Goal: Entertainment & Leisure: Consume media (video, audio)

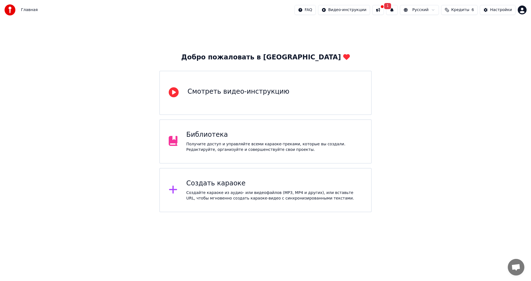
click at [338, 127] on div "Библиотека Получите доступ и управляйте всеми караоке-треками, которые вы созда…" at bounding box center [265, 142] width 213 height 44
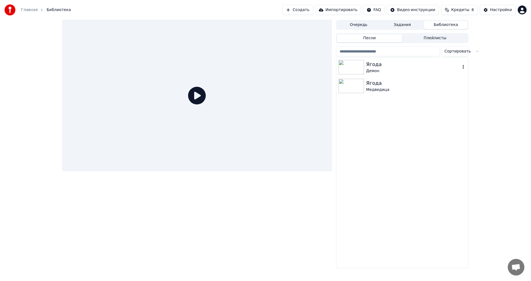
click at [404, 72] on div "Демон" at bounding box center [413, 71] width 94 height 6
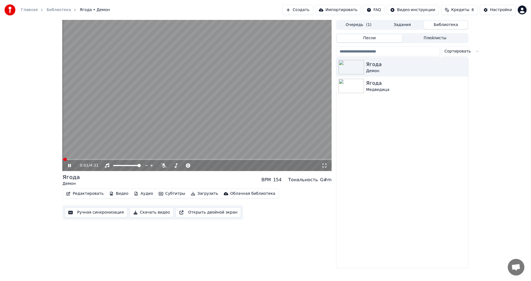
drag, startPoint x: 236, startPoint y: 130, endPoint x: 232, endPoint y: 138, distance: 9.7
click at [234, 133] on video at bounding box center [197, 95] width 269 height 151
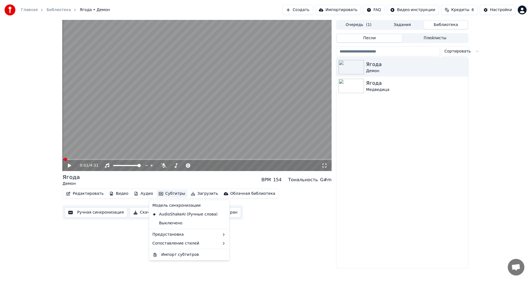
click at [164, 195] on button "Субтитры" at bounding box center [172, 194] width 31 height 8
click at [162, 195] on button "Субтитры" at bounding box center [172, 194] width 31 height 8
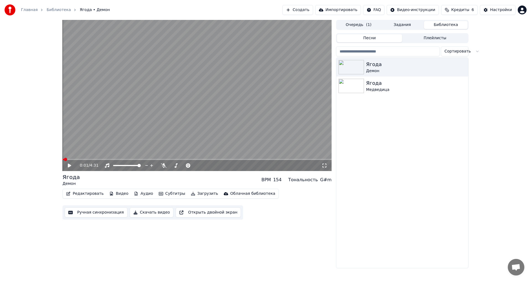
click at [157, 196] on button "Субтитры" at bounding box center [172, 194] width 31 height 8
click at [94, 197] on button "Редактировать" at bounding box center [85, 194] width 42 height 8
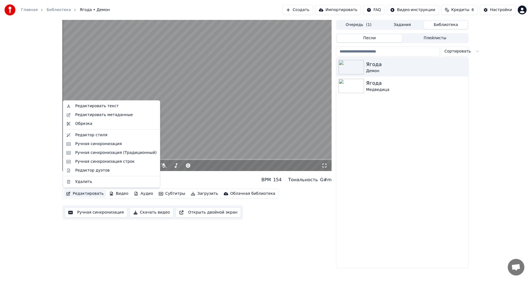
click at [94, 196] on button "Редактировать" at bounding box center [85, 194] width 42 height 8
click at [119, 105] on div "Редактировать текст" at bounding box center [115, 107] width 81 height 6
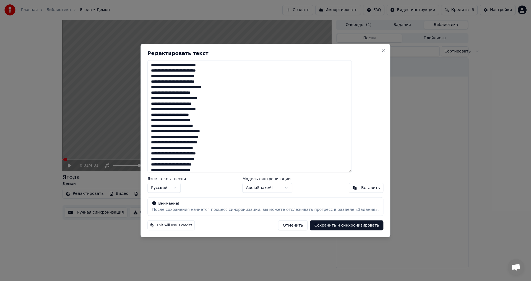
click at [187, 124] on textarea at bounding box center [250, 116] width 205 height 113
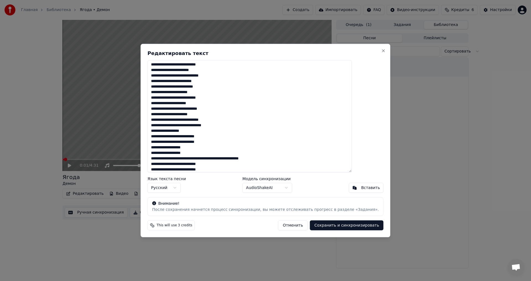
scroll to position [156, 0]
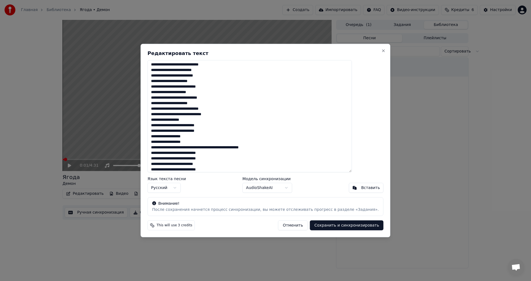
type textarea "**********"
click at [351, 226] on button "Сохранить и синхронизировать" at bounding box center [347, 226] width 74 height 10
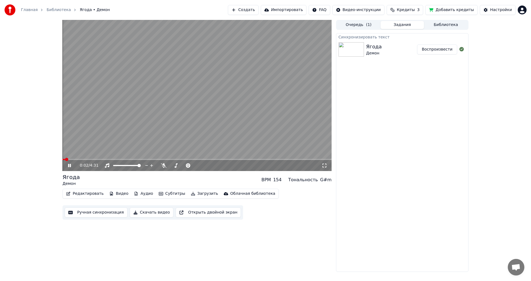
click at [172, 90] on video at bounding box center [197, 95] width 269 height 151
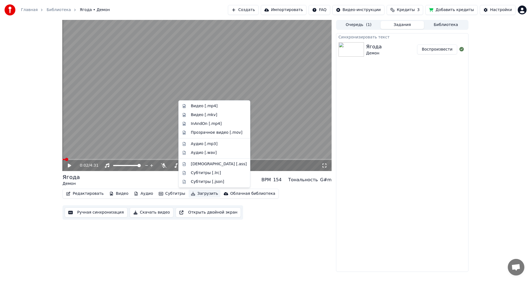
click at [198, 196] on button "Загрузить" at bounding box center [205, 194] width 32 height 8
click at [224, 107] on div "Видео [.mp4]" at bounding box center [219, 107] width 56 height 6
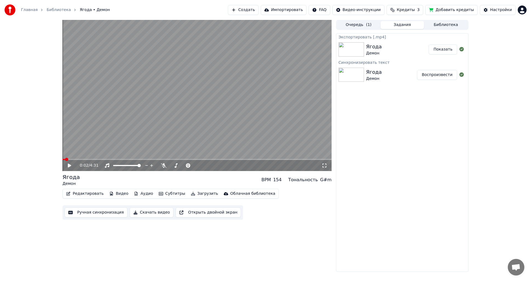
click at [194, 196] on button "Загрузить" at bounding box center [205, 194] width 32 height 8
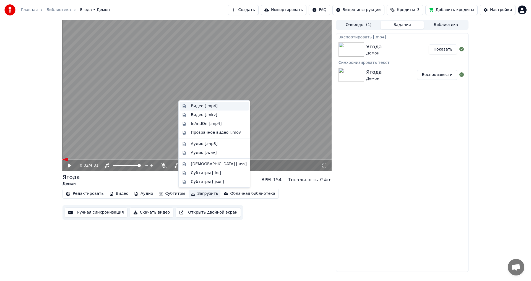
click at [211, 106] on div "Видео [.mp4]" at bounding box center [204, 107] width 27 height 6
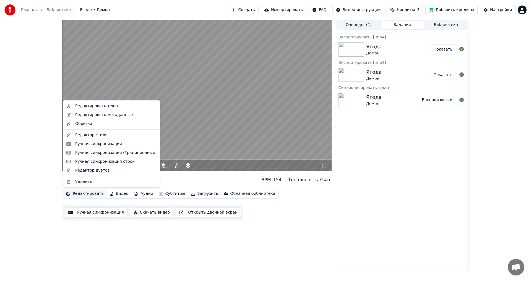
click at [85, 195] on button "Редактировать" at bounding box center [85, 194] width 42 height 8
click at [127, 108] on div "Редактировать текст" at bounding box center [115, 107] width 81 height 6
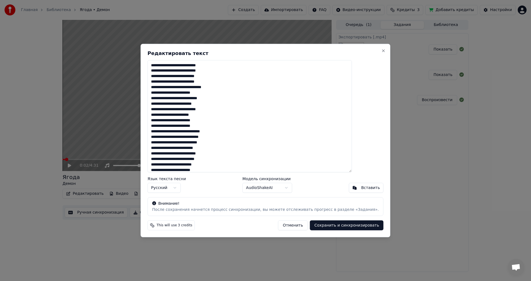
click at [371, 50] on div "Редактировать текст Язык текста песни Русский Модель синхронизации AudioShakeAI…" at bounding box center [266, 141] width 250 height 194
click at [382, 51] on button "Close" at bounding box center [384, 50] width 4 height 4
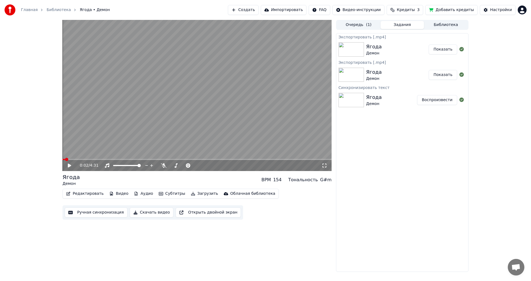
click at [150, 211] on button "Скачать видео" at bounding box center [152, 213] width 44 height 10
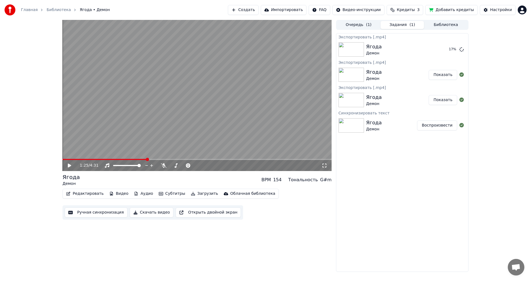
click at [147, 160] on span at bounding box center [197, 159] width 269 height 1
click at [221, 160] on span at bounding box center [197, 159] width 269 height 1
click at [233, 160] on span at bounding box center [197, 159] width 269 height 1
click at [237, 138] on video at bounding box center [197, 95] width 269 height 151
click at [120, 166] on span at bounding box center [120, 165] width 3 height 3
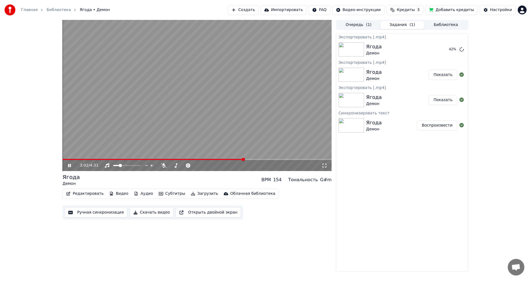
click at [244, 114] on video at bounding box center [197, 95] width 269 height 151
click at [209, 104] on video at bounding box center [197, 95] width 269 height 151
click at [153, 107] on video at bounding box center [197, 95] width 269 height 151
click at [92, 193] on button "Редактировать" at bounding box center [85, 194] width 42 height 8
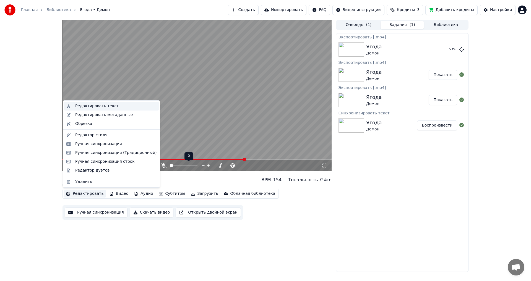
click at [110, 105] on div "Редактировать текст" at bounding box center [96, 107] width 43 height 6
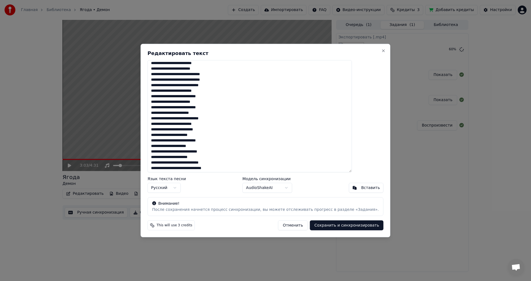
scroll to position [111, 0]
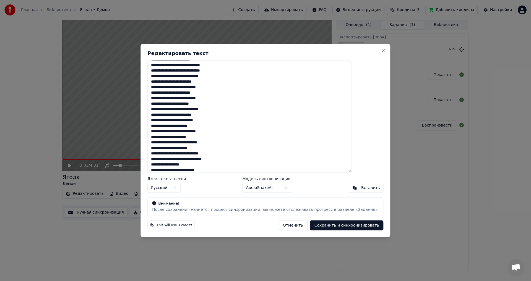
click at [223, 142] on textarea at bounding box center [250, 116] width 205 height 113
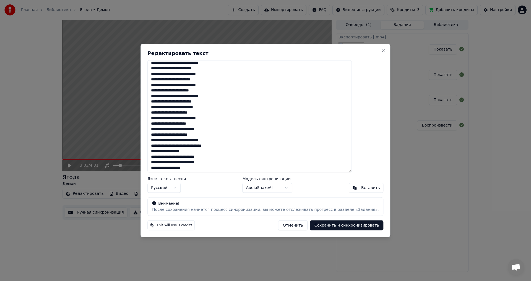
scroll to position [125, 0]
click at [240, 141] on textarea at bounding box center [250, 116] width 205 height 113
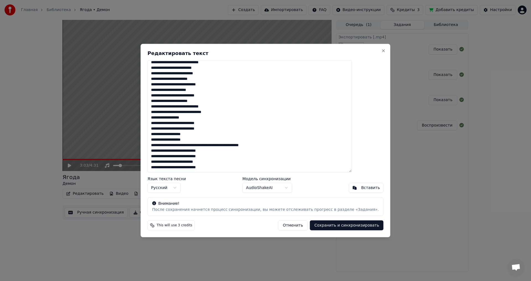
type textarea "**********"
click at [338, 224] on button "Сохранить и синхронизировать" at bounding box center [347, 226] width 74 height 10
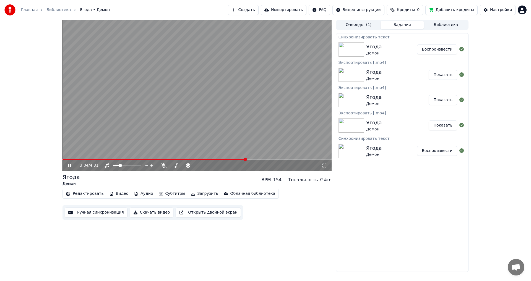
click at [183, 140] on video at bounding box center [197, 95] width 269 height 151
click at [431, 51] on button "Воспроизвести" at bounding box center [437, 50] width 40 height 10
click at [116, 165] on span at bounding box center [116, 165] width 3 height 3
click at [230, 159] on span at bounding box center [197, 159] width 269 height 1
click at [182, 82] on video at bounding box center [197, 95] width 269 height 151
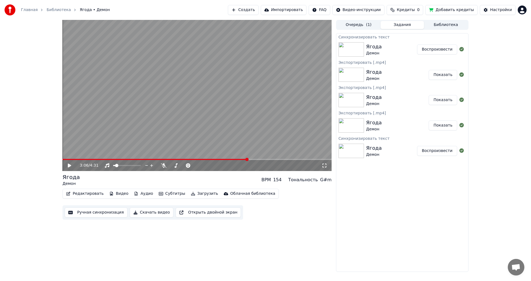
click at [343, 48] on img at bounding box center [351, 49] width 25 height 14
click at [348, 48] on img at bounding box center [351, 49] width 25 height 14
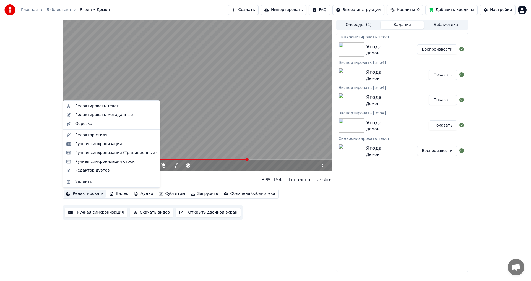
click at [93, 195] on button "Редактировать" at bounding box center [85, 194] width 42 height 8
click at [116, 108] on div "Редактировать текст" at bounding box center [115, 107] width 81 height 6
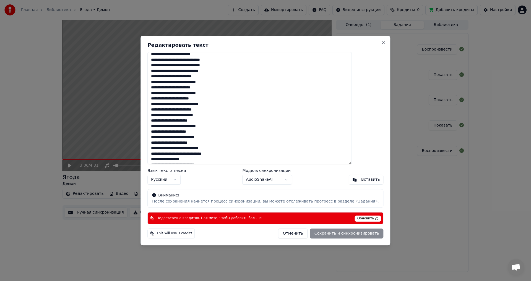
scroll to position [111, 0]
click at [382, 43] on button "Close" at bounding box center [384, 42] width 4 height 4
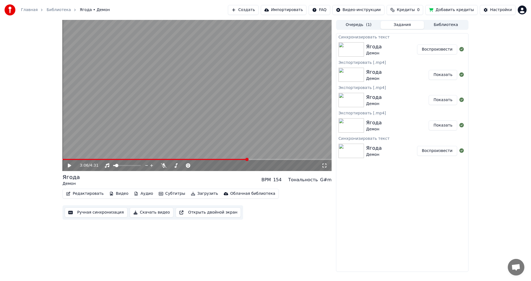
click at [346, 148] on img at bounding box center [351, 151] width 25 height 14
click at [346, 152] on img at bounding box center [351, 151] width 25 height 14
click at [355, 50] on img at bounding box center [351, 49] width 25 height 14
click at [257, 106] on video at bounding box center [197, 95] width 269 height 151
click at [233, 156] on video at bounding box center [197, 95] width 269 height 151
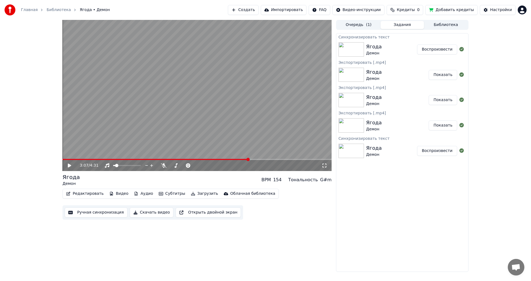
click at [229, 157] on video at bounding box center [197, 95] width 269 height 151
click at [221, 159] on video at bounding box center [197, 95] width 269 height 151
click at [223, 160] on span at bounding box center [143, 159] width 161 height 1
click at [256, 108] on video at bounding box center [197, 95] width 269 height 151
click at [239, 161] on div "2:43 / 4:31" at bounding box center [197, 95] width 269 height 151
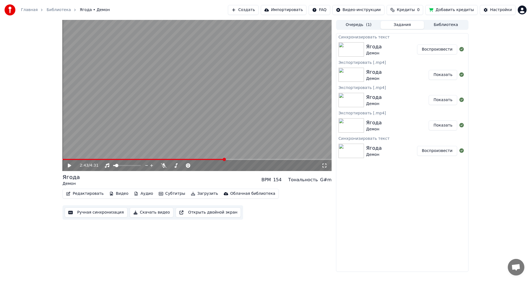
click at [246, 155] on video at bounding box center [197, 95] width 269 height 151
click at [246, 158] on video at bounding box center [197, 95] width 269 height 151
click at [250, 161] on div "2:43 / 4:31" at bounding box center [197, 165] width 269 height 11
click at [247, 159] on span at bounding box center [197, 159] width 269 height 1
click at [250, 125] on video at bounding box center [197, 95] width 269 height 151
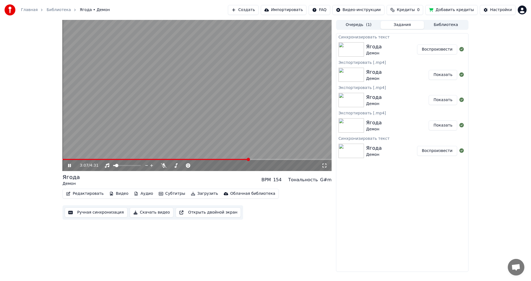
click at [219, 86] on video at bounding box center [197, 95] width 269 height 151
click at [435, 48] on button "Воспроизвести" at bounding box center [437, 50] width 40 height 10
click at [199, 160] on span at bounding box center [197, 159] width 269 height 1
click at [219, 161] on div "2:18 / 4:31" at bounding box center [197, 165] width 269 height 11
click at [236, 159] on span at bounding box center [197, 159] width 269 height 1
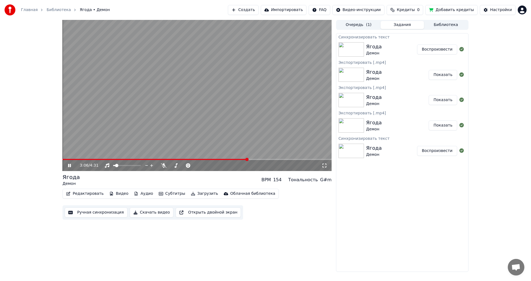
click at [195, 103] on video at bounding box center [197, 95] width 269 height 151
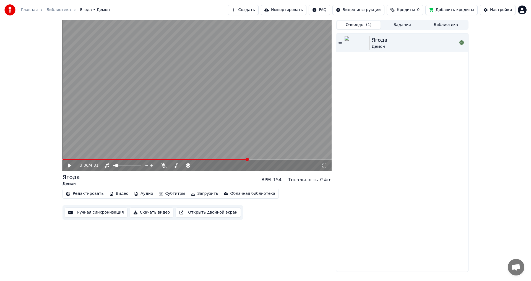
click at [365, 25] on button "Очередь ( 1 )" at bounding box center [359, 25] width 44 height 8
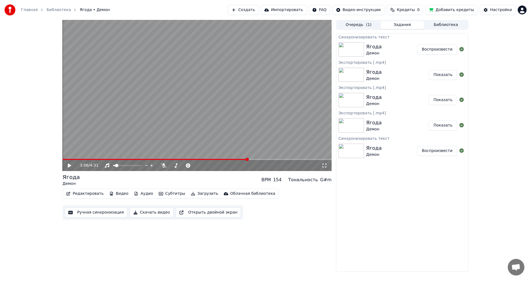
click at [405, 26] on button "Задания" at bounding box center [403, 25] width 44 height 8
click at [356, 149] on img at bounding box center [351, 151] width 25 height 14
click at [448, 150] on button "Воспроизвести" at bounding box center [437, 151] width 40 height 10
click at [254, 160] on span at bounding box center [197, 159] width 269 height 1
click at [232, 136] on video at bounding box center [197, 95] width 269 height 151
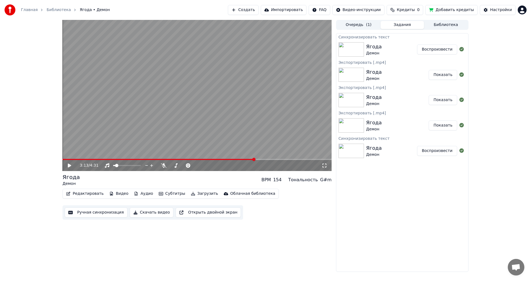
click at [232, 136] on video at bounding box center [197, 95] width 269 height 151
click at [231, 103] on video at bounding box center [197, 95] width 269 height 151
click at [345, 53] on img at bounding box center [351, 49] width 25 height 14
click at [346, 50] on img at bounding box center [351, 49] width 25 height 14
click at [216, 84] on video at bounding box center [197, 95] width 269 height 151
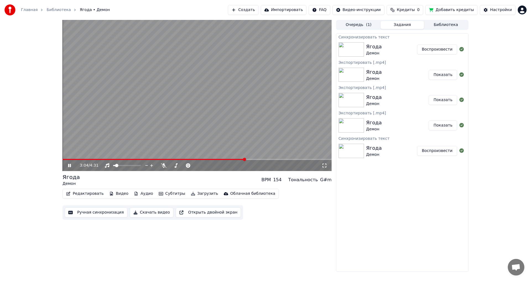
click at [245, 159] on span at bounding box center [154, 159] width 183 height 1
click at [251, 97] on video at bounding box center [197, 95] width 269 height 151
click at [445, 76] on button "Показать" at bounding box center [443, 75] width 29 height 10
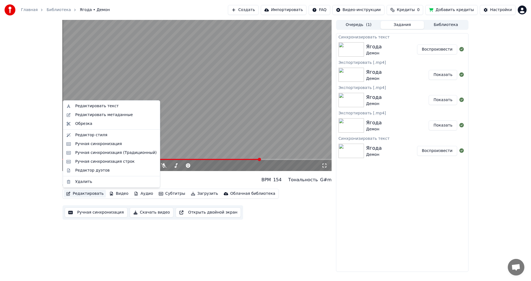
click at [95, 198] on button "Редактировать" at bounding box center [85, 194] width 42 height 8
click at [116, 107] on div "Редактировать текст" at bounding box center [115, 107] width 81 height 6
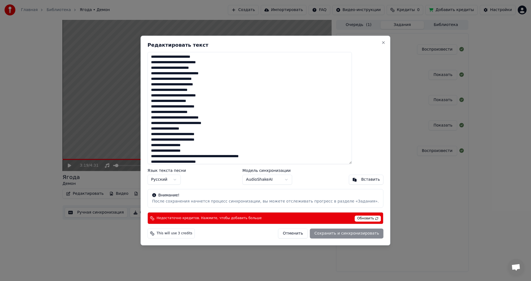
scroll to position [158, 0]
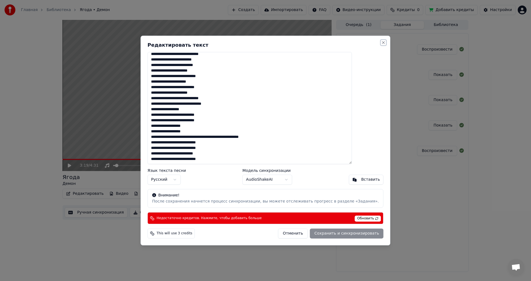
drag, startPoint x: 369, startPoint y: 41, endPoint x: 369, endPoint y: 44, distance: 3.0
click at [382, 44] on button "Close" at bounding box center [384, 42] width 4 height 4
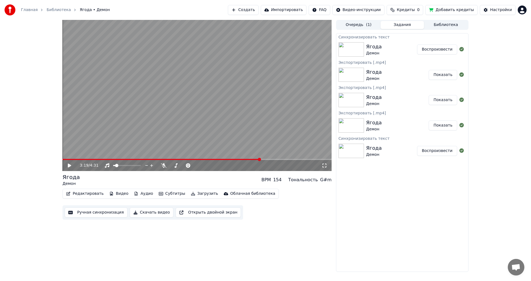
click at [399, 47] on div "[PERSON_NAME]" at bounding box center [391, 49] width 51 height 13
click at [139, 214] on button "Скачать видео" at bounding box center [152, 213] width 44 height 10
